Goal: Information Seeking & Learning: Learn about a topic

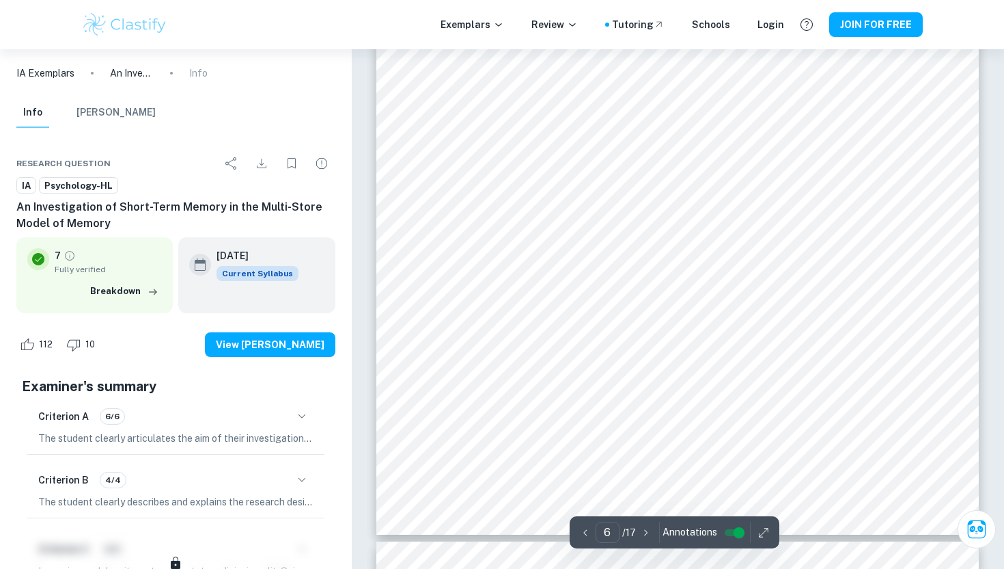
scroll to position [4465, 0]
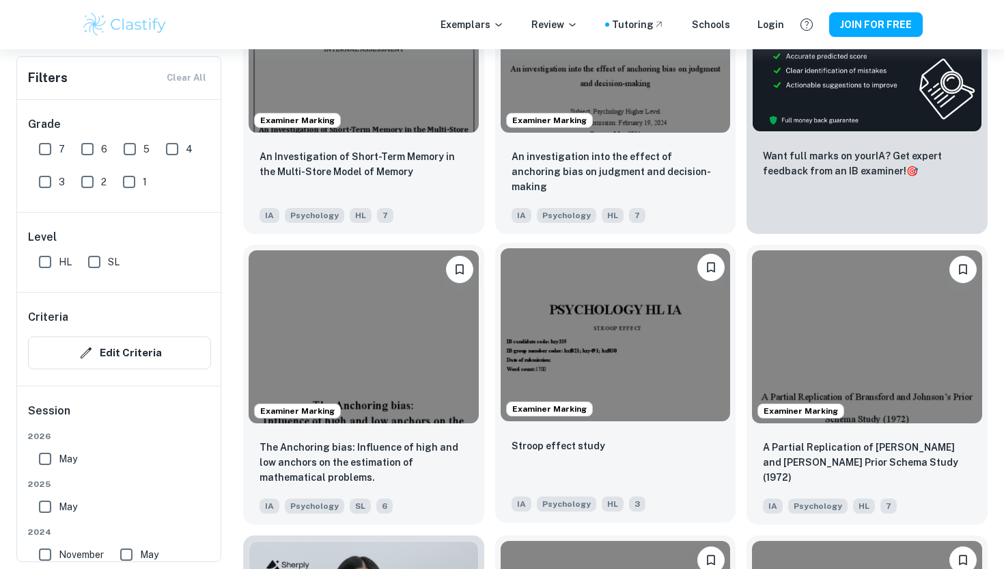
scroll to position [543, 0]
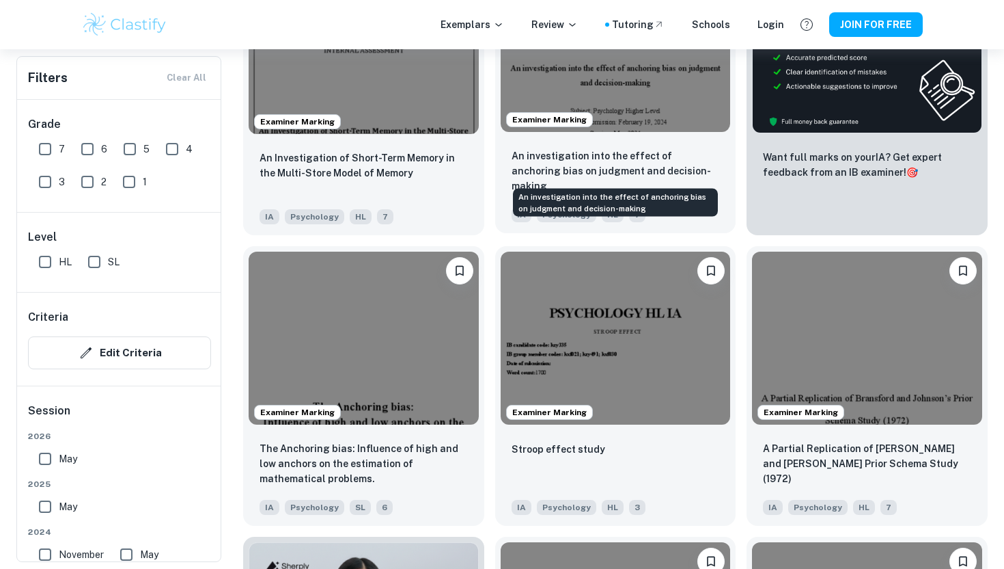
click at [572, 161] on p "An investigation into the effect of anchoring bias on judgment and decision-mak…" at bounding box center [616, 170] width 208 height 45
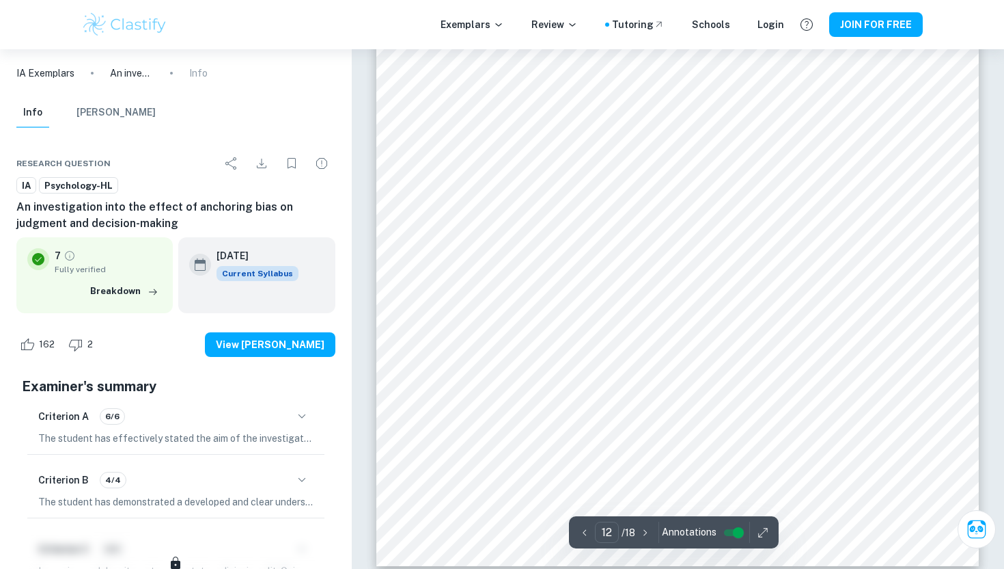
scroll to position [8925, 0]
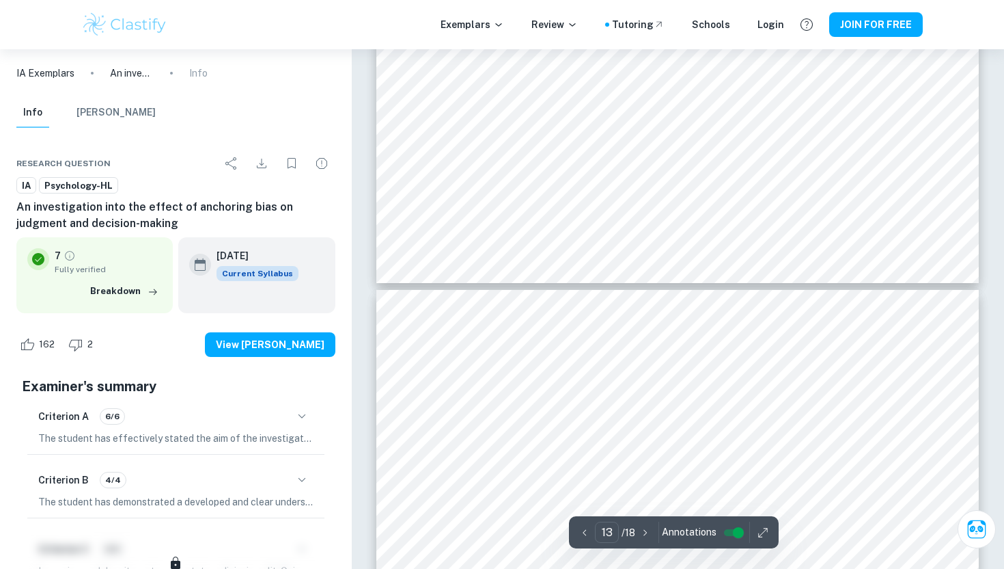
type input "14"
